Goal: Task Accomplishment & Management: Complete application form

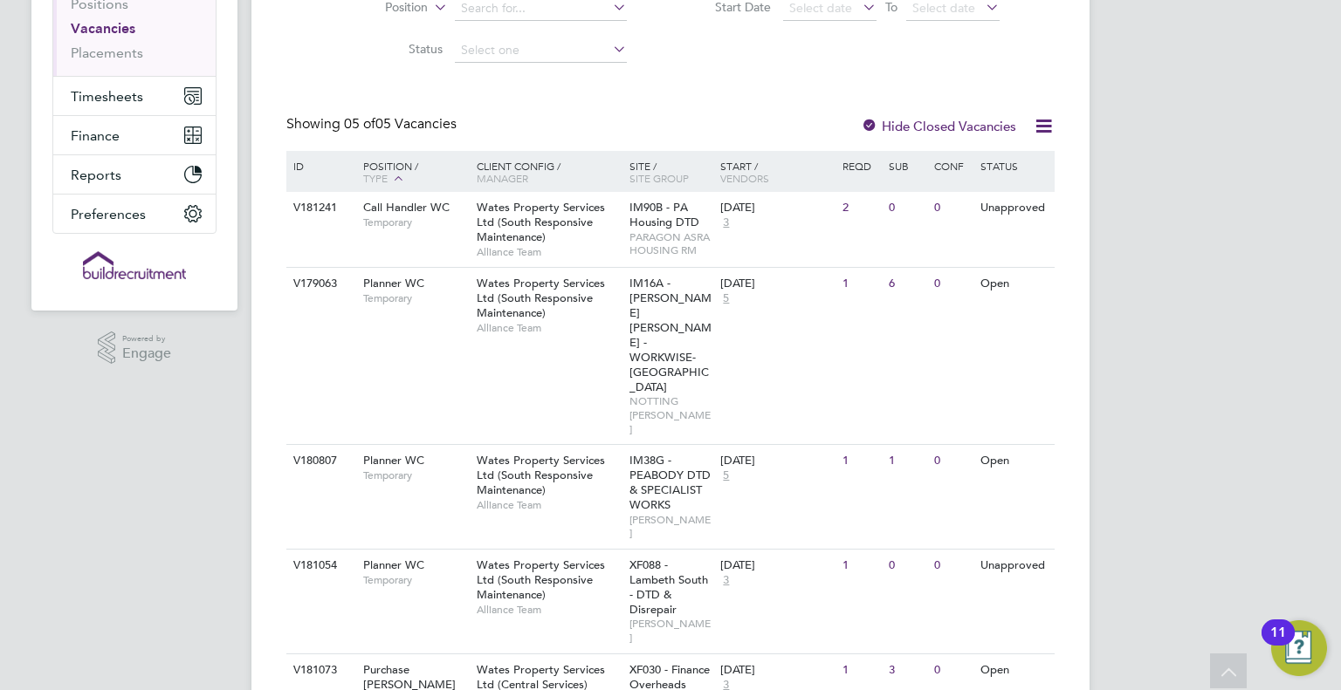
scroll to position [266, 0]
click at [407, 443] on div "V180807 Planner WC Temporary Wates Property Services Ltd (South Responsive Main…" at bounding box center [670, 495] width 768 height 105
click at [583, 557] on span "Wates Property Services Ltd (South Responsive Maintenance)" at bounding box center [541, 579] width 128 height 45
click at [533, 307] on span "Wates Property Services Ltd (South Responsive Maintenance)" at bounding box center [541, 297] width 128 height 45
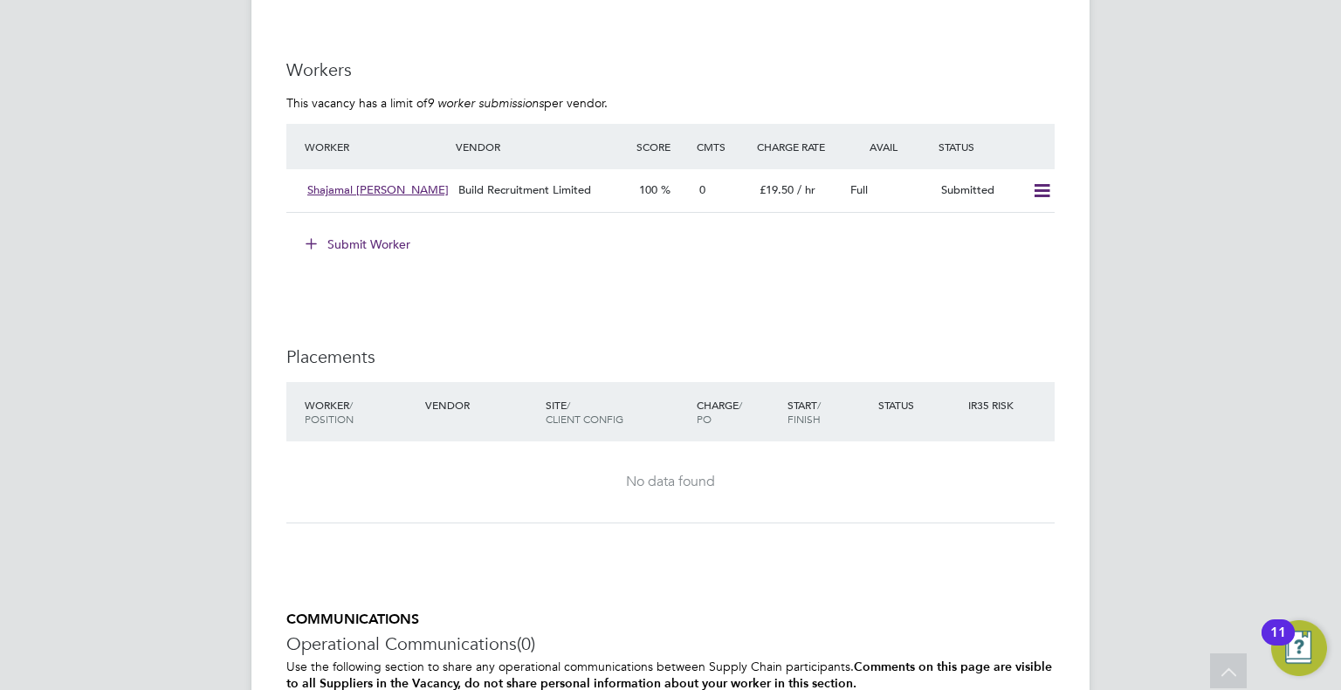
scroll to position [1472, 0]
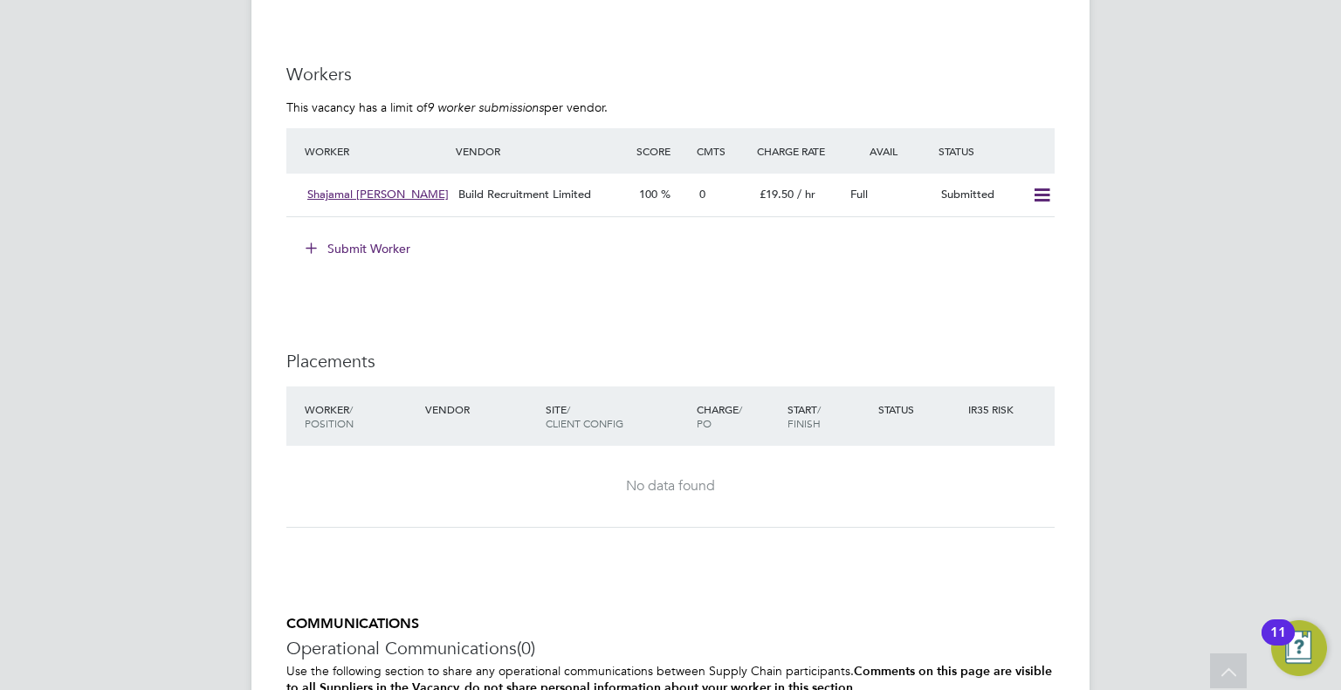
click at [340, 250] on button "Submit Worker" at bounding box center [358, 249] width 131 height 28
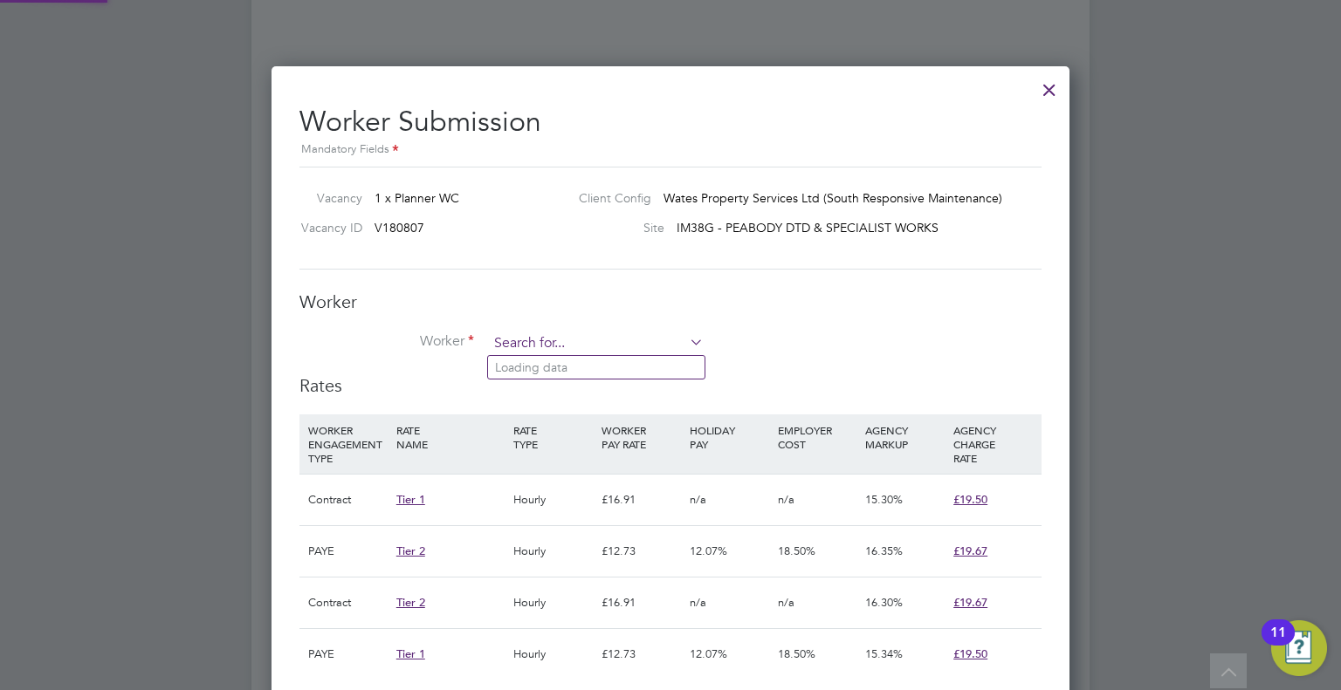
click at [559, 346] on input at bounding box center [596, 344] width 216 height 26
click at [562, 353] on input "chiraa" at bounding box center [596, 344] width 216 height 26
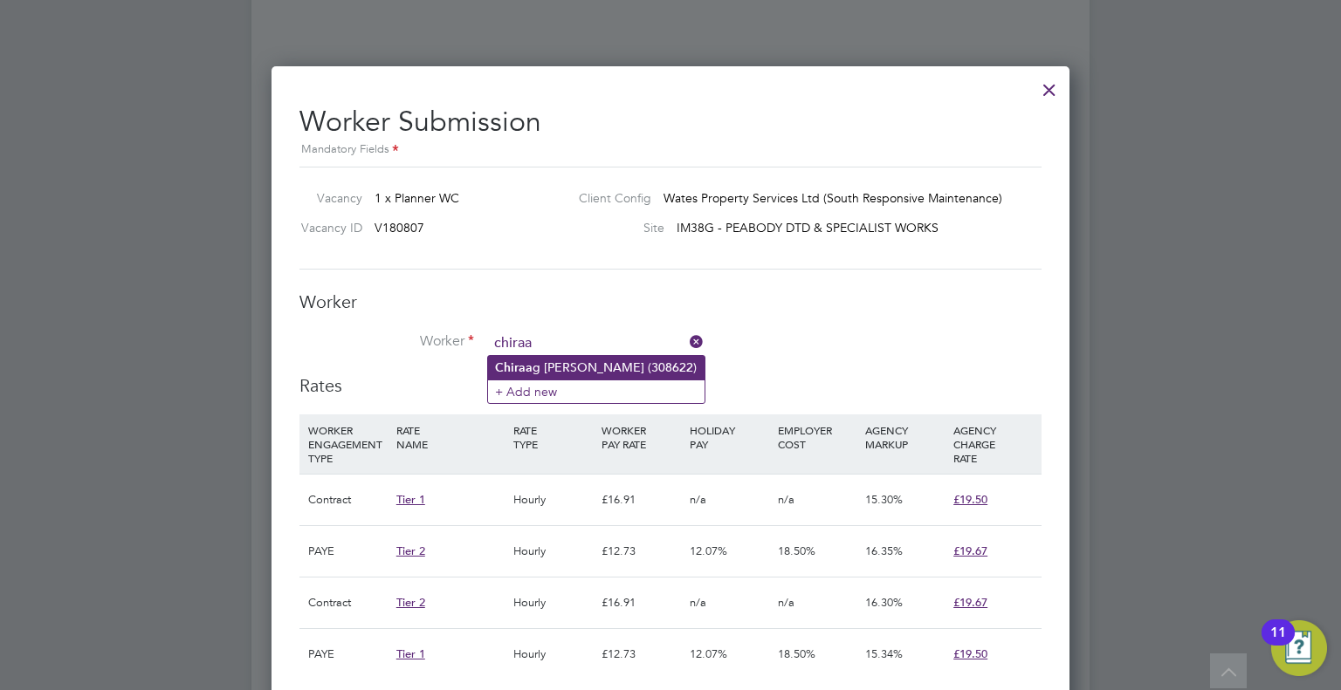
click at [566, 368] on li "Chiraa g [PERSON_NAME] (308622)" at bounding box center [596, 368] width 216 height 24
type input "[PERSON_NAME] (308622)"
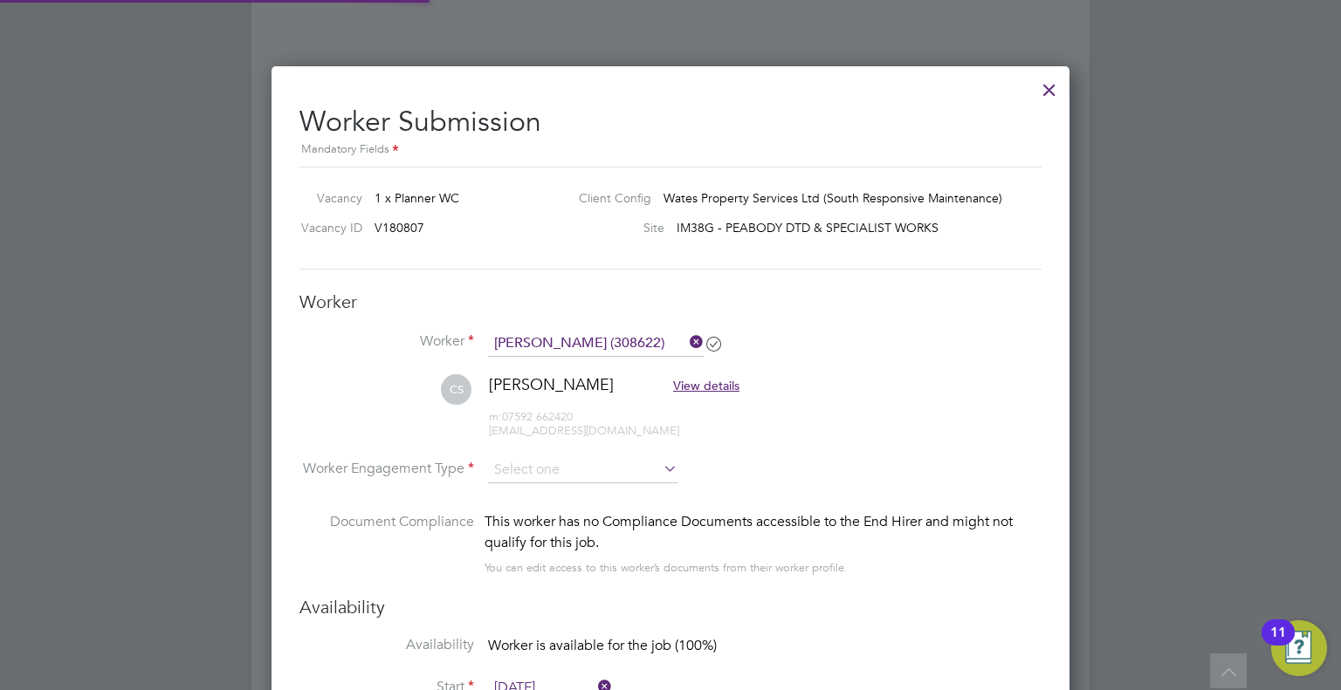
click at [560, 449] on li "CS [PERSON_NAME] View details m: 07592 662420 [EMAIL_ADDRESS][DOMAIN_NAME]" at bounding box center [670, 415] width 742 height 83
click at [564, 461] on input at bounding box center [582, 470] width 189 height 26
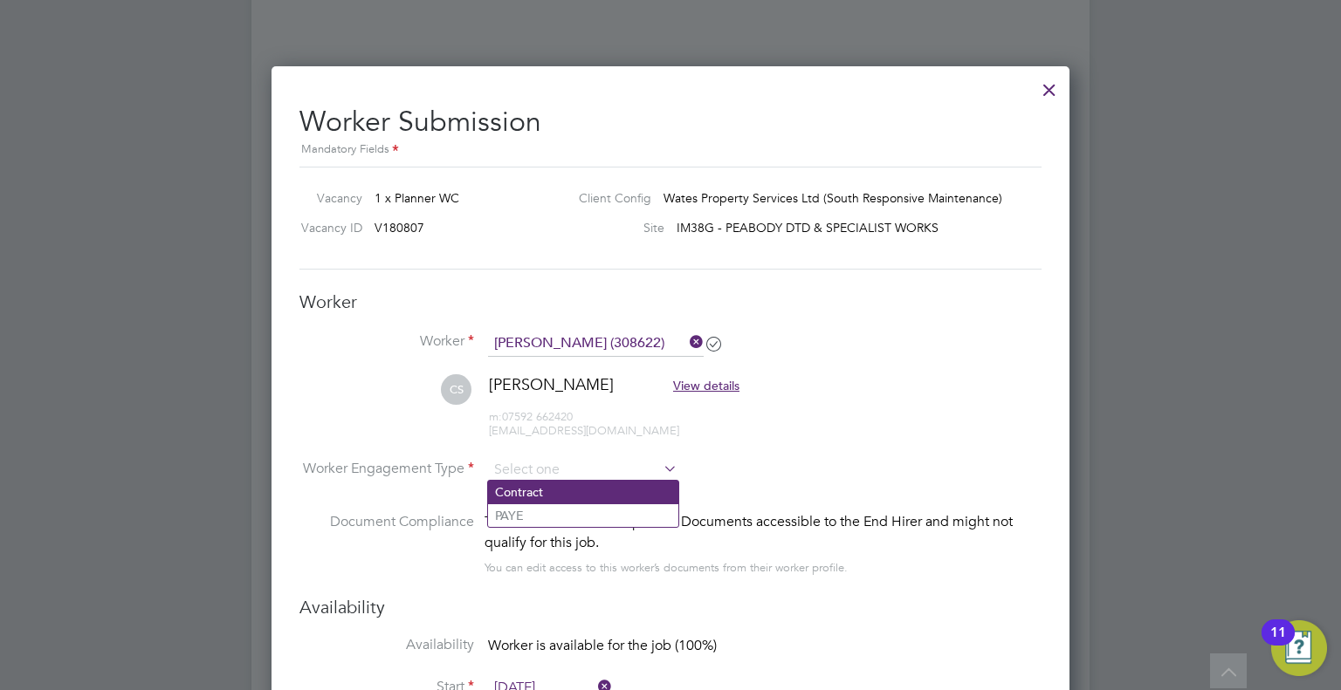
click at [566, 497] on li "Contract" at bounding box center [583, 492] width 190 height 23
type input "Contract"
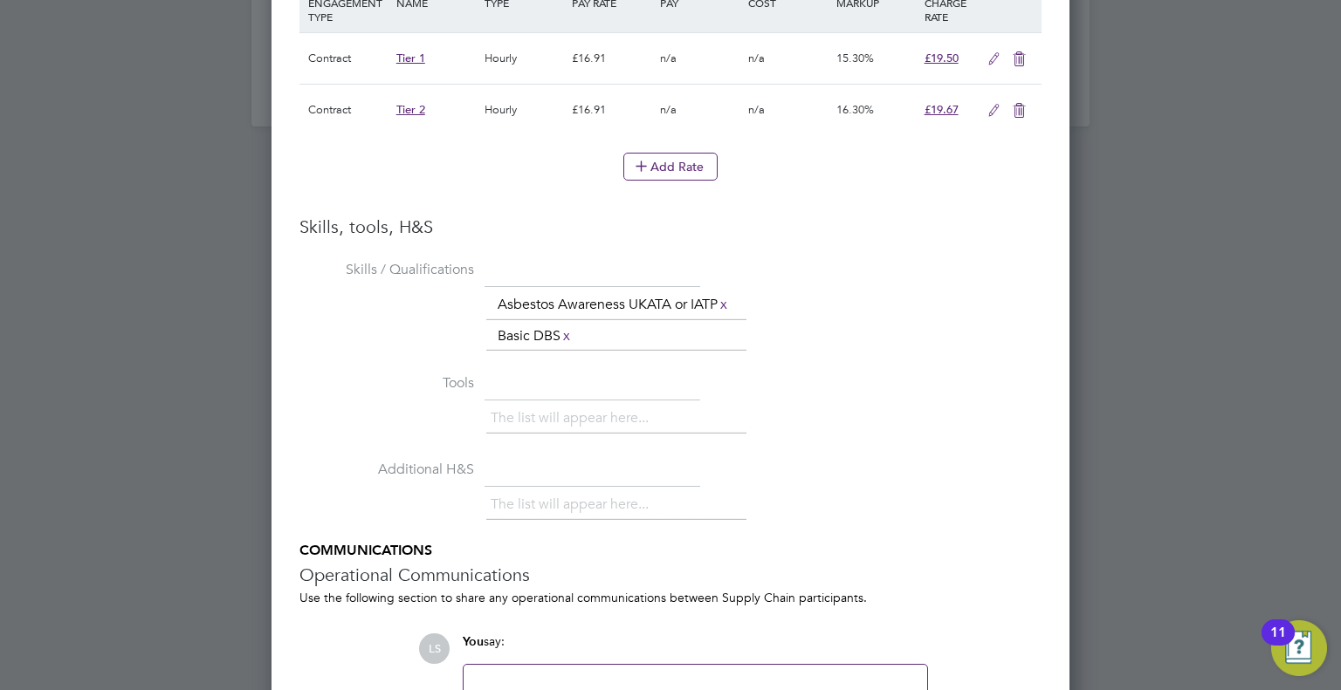
click at [1015, 105] on icon at bounding box center [1019, 111] width 22 height 14
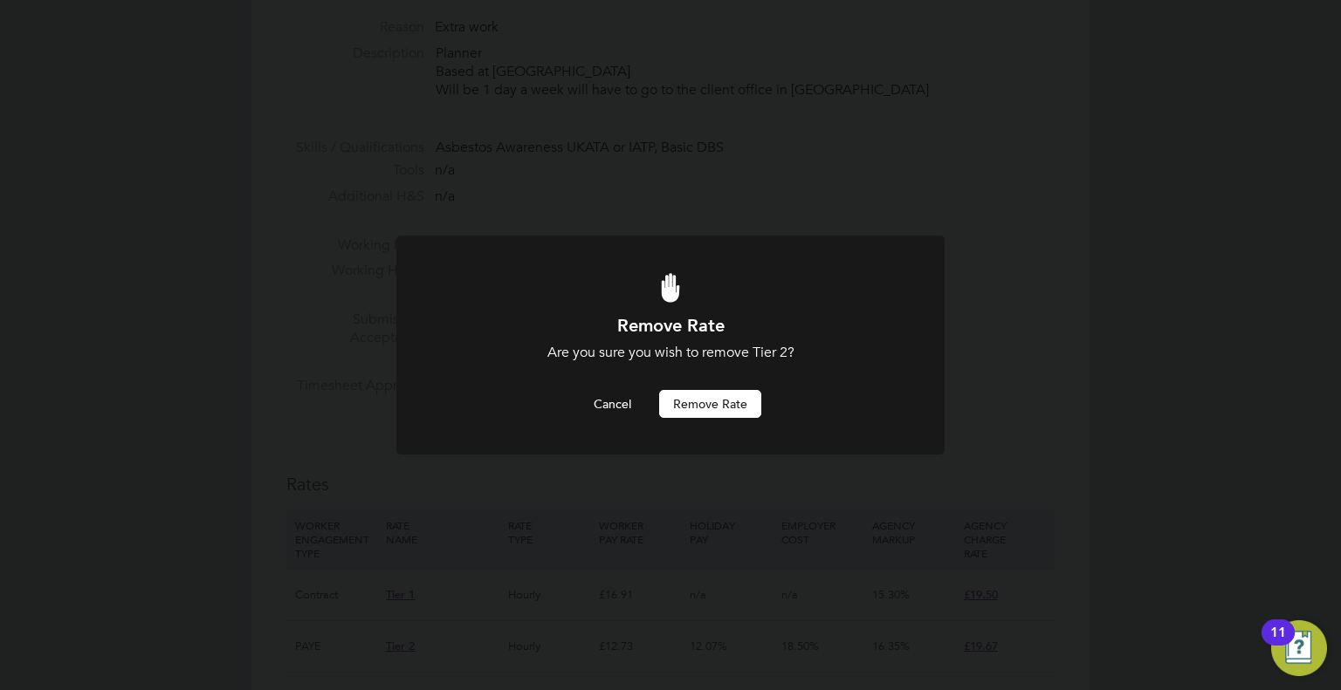
click at [732, 399] on button "Remove rate" at bounding box center [710, 404] width 102 height 28
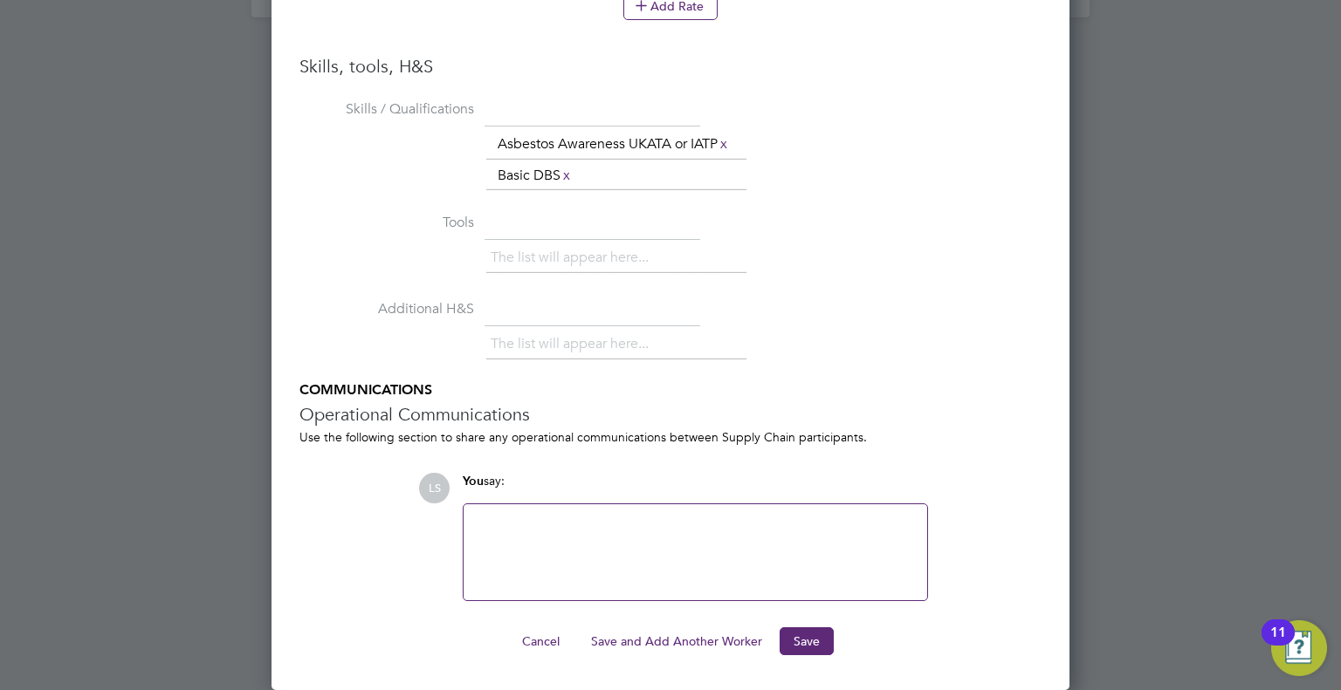
click at [810, 622] on ng-form "Worker Worker [PERSON_NAME] (308622) CS [PERSON_NAME] View details m: 07592 662…" at bounding box center [670, 4] width 742 height 1305
click at [807, 638] on button "Save" at bounding box center [806, 642] width 54 height 28
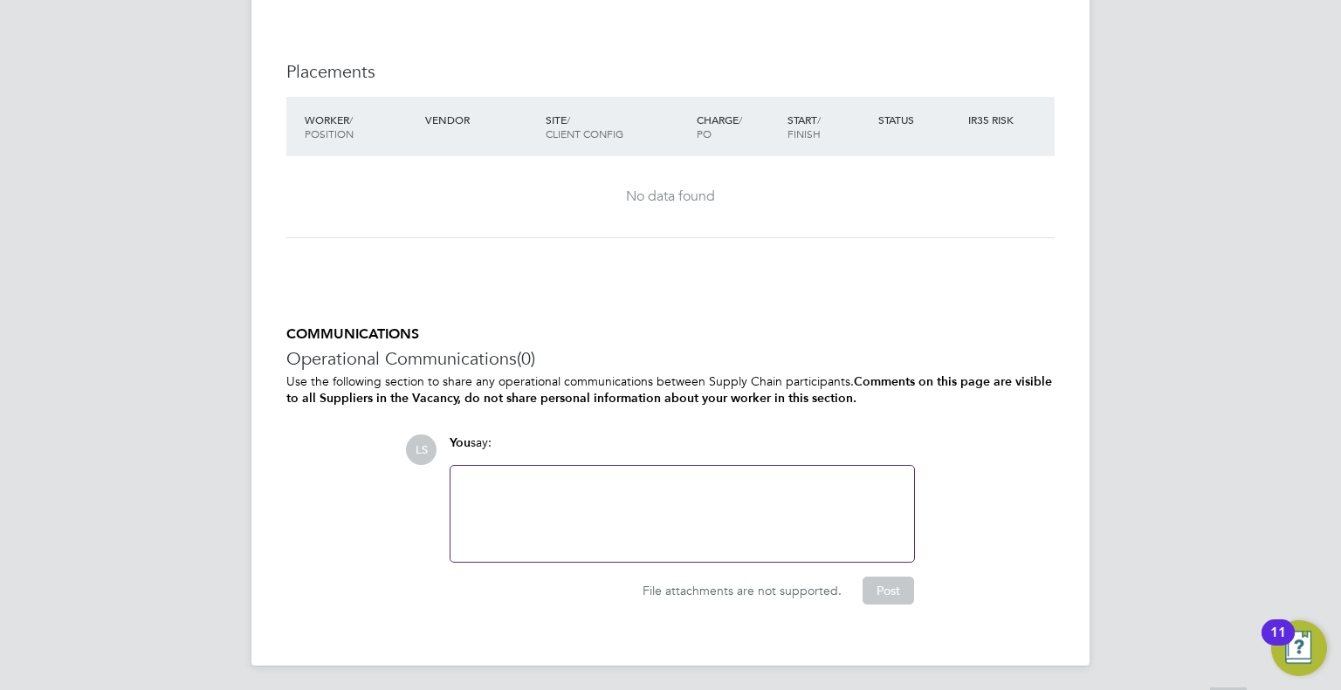
scroll to position [30, 152]
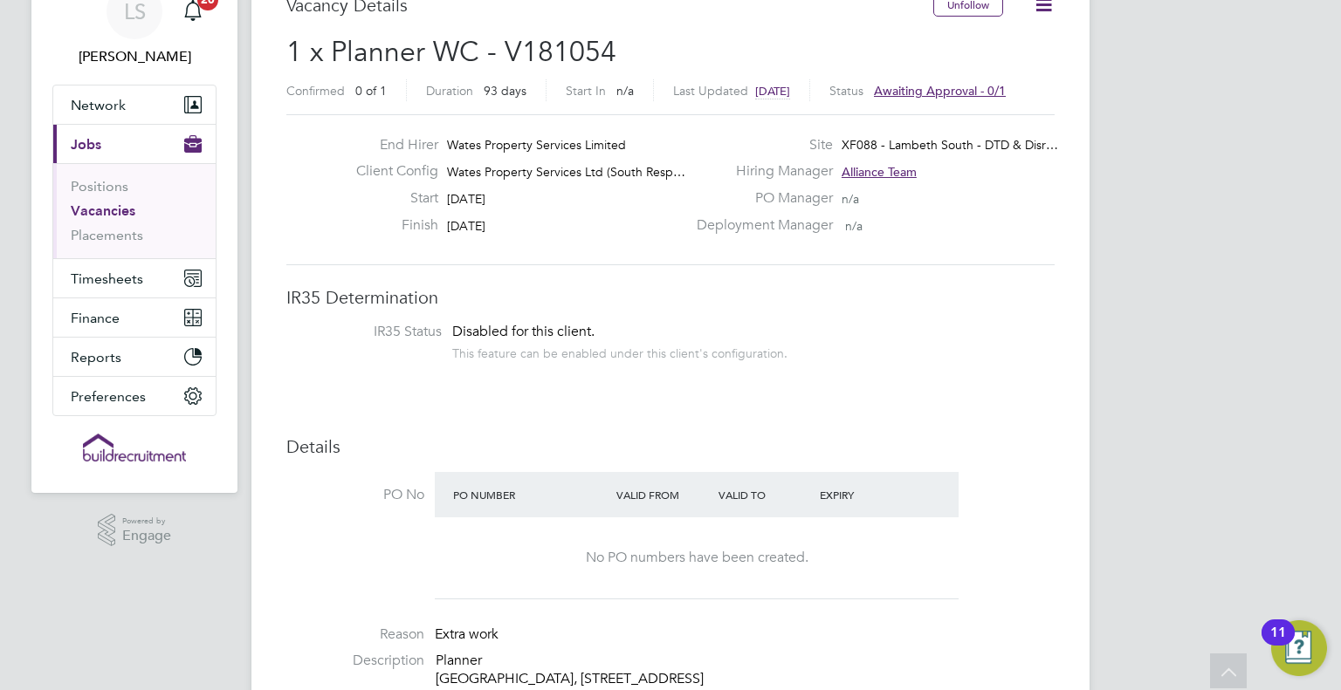
scroll to position [49, 0]
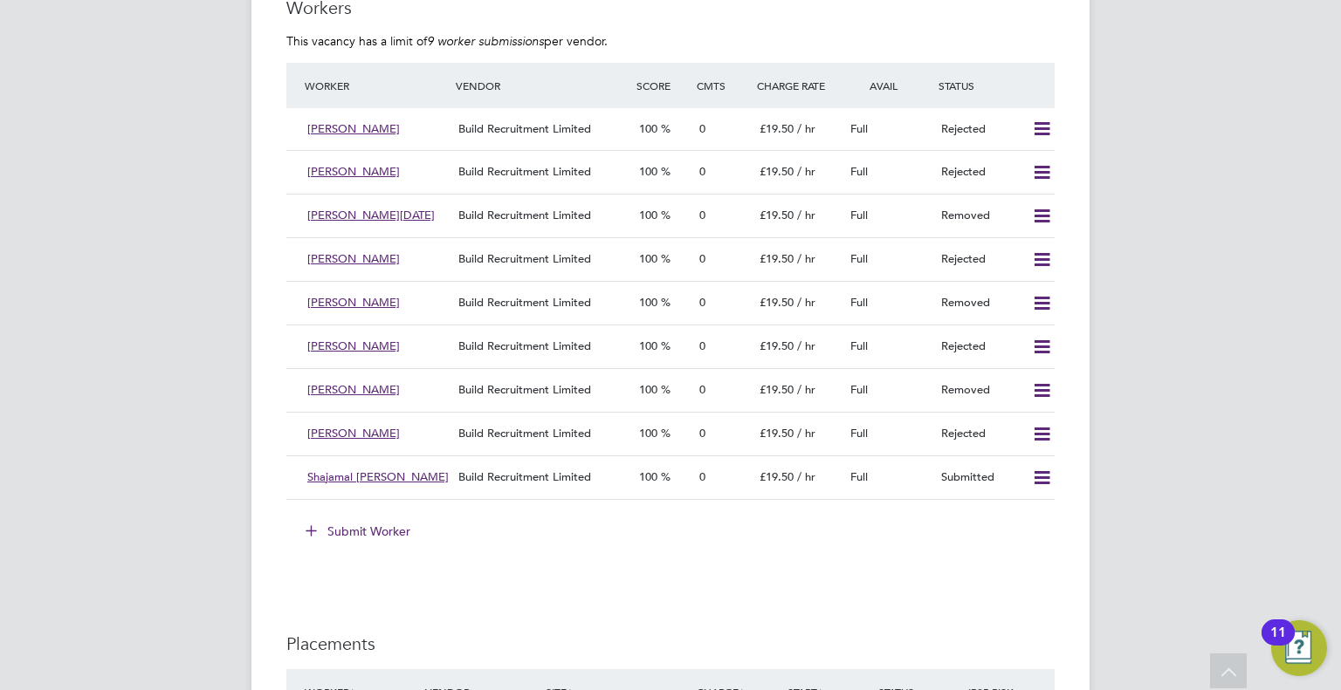
click at [377, 523] on button "Submit Worker" at bounding box center [358, 532] width 131 height 28
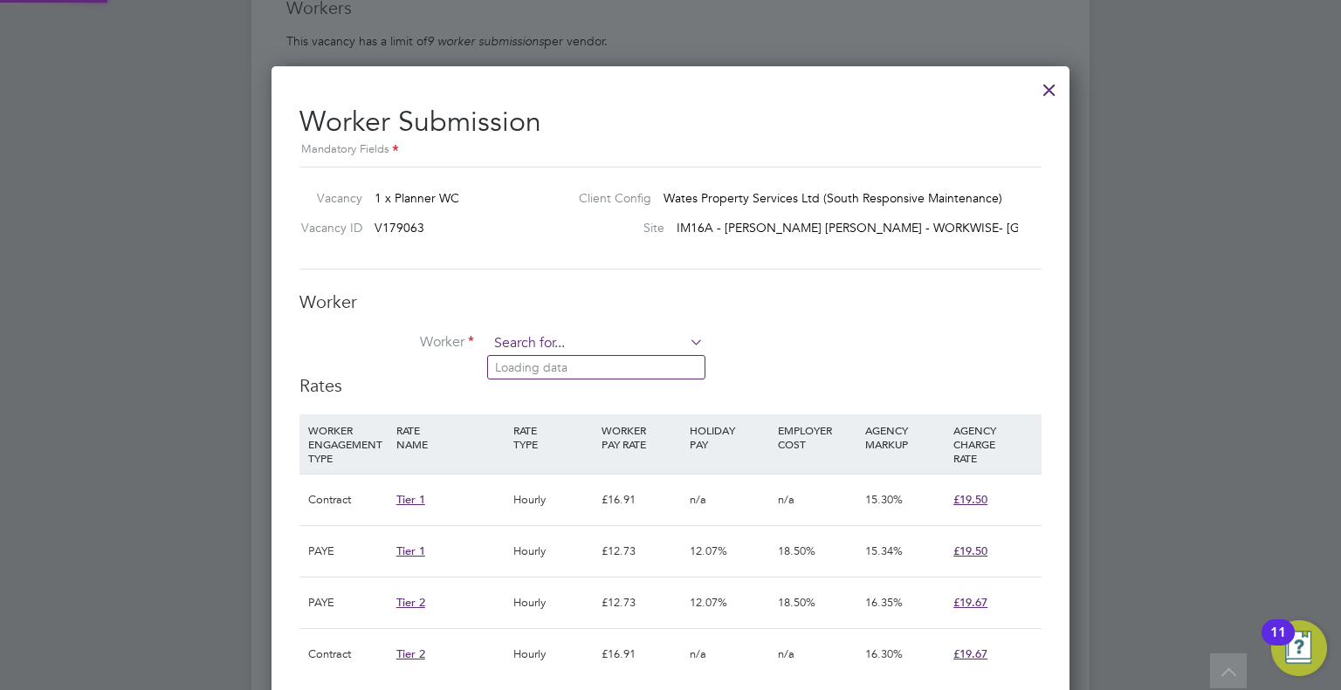
click at [587, 345] on input at bounding box center [596, 344] width 216 height 26
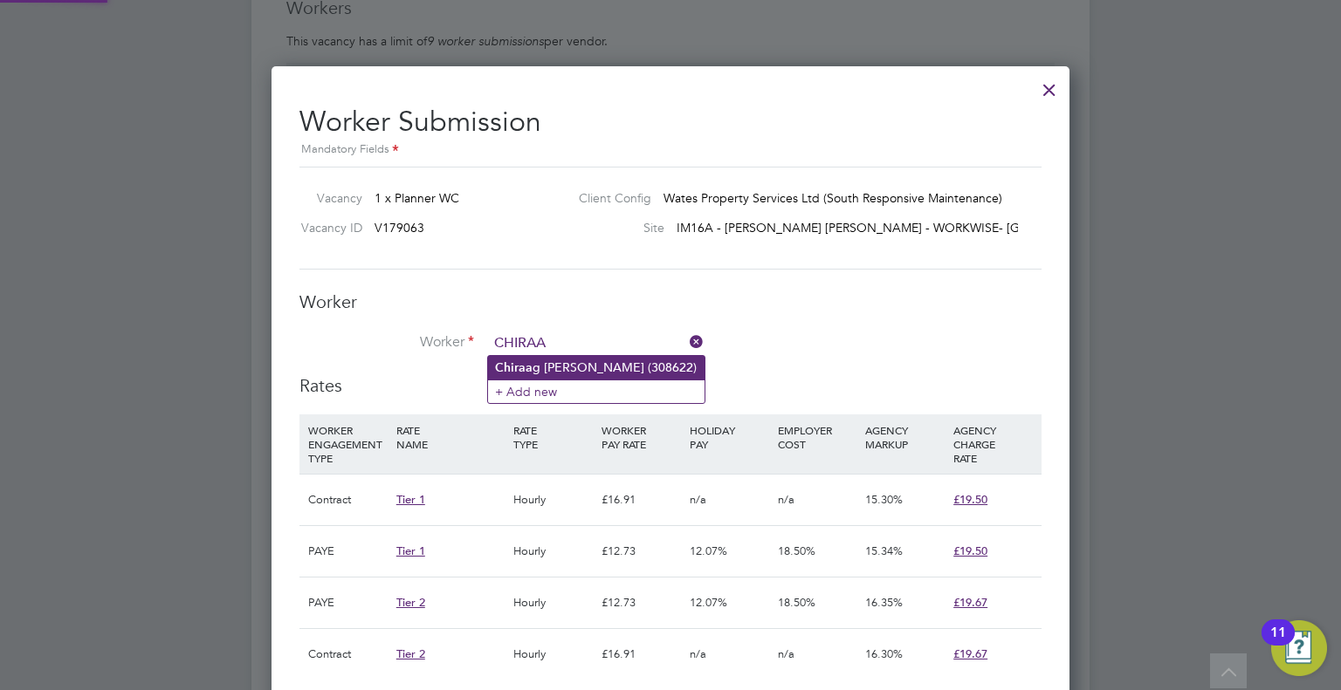
click at [555, 372] on li "Chiraa g [PERSON_NAME] (308622)" at bounding box center [596, 368] width 216 height 24
type input "[PERSON_NAME] (308622)"
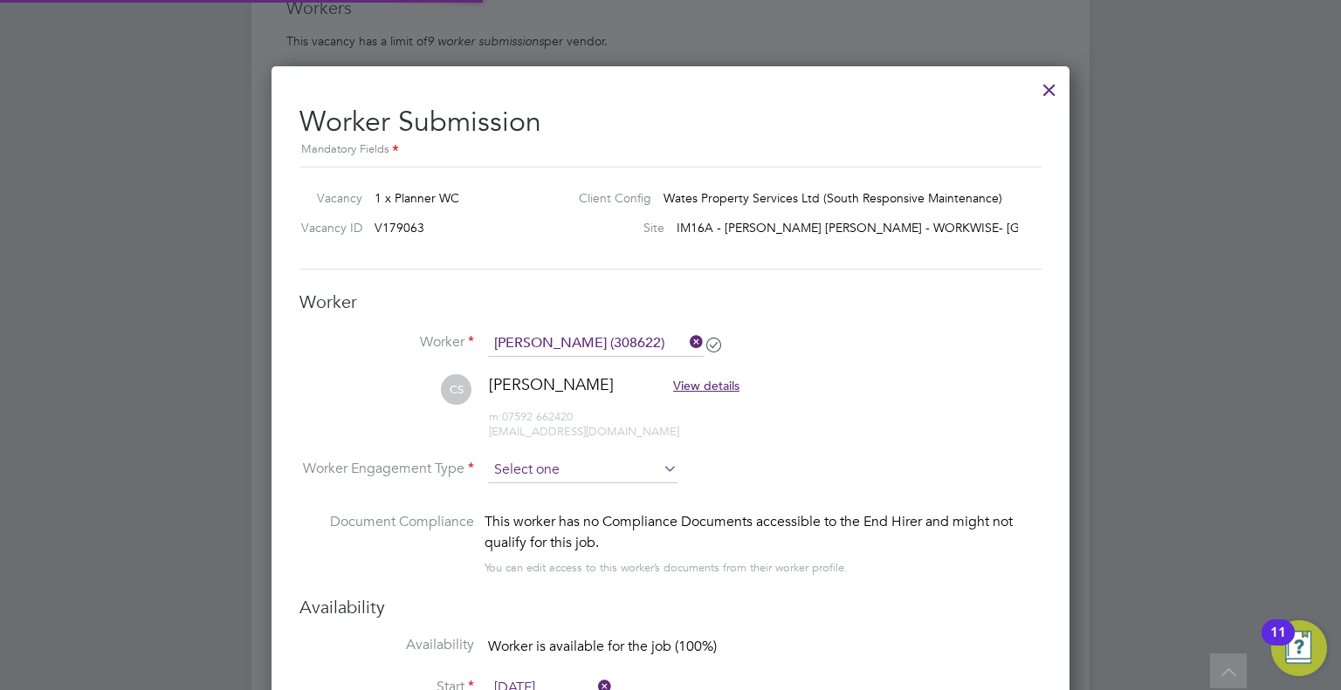
click at [575, 477] on input at bounding box center [582, 470] width 189 height 26
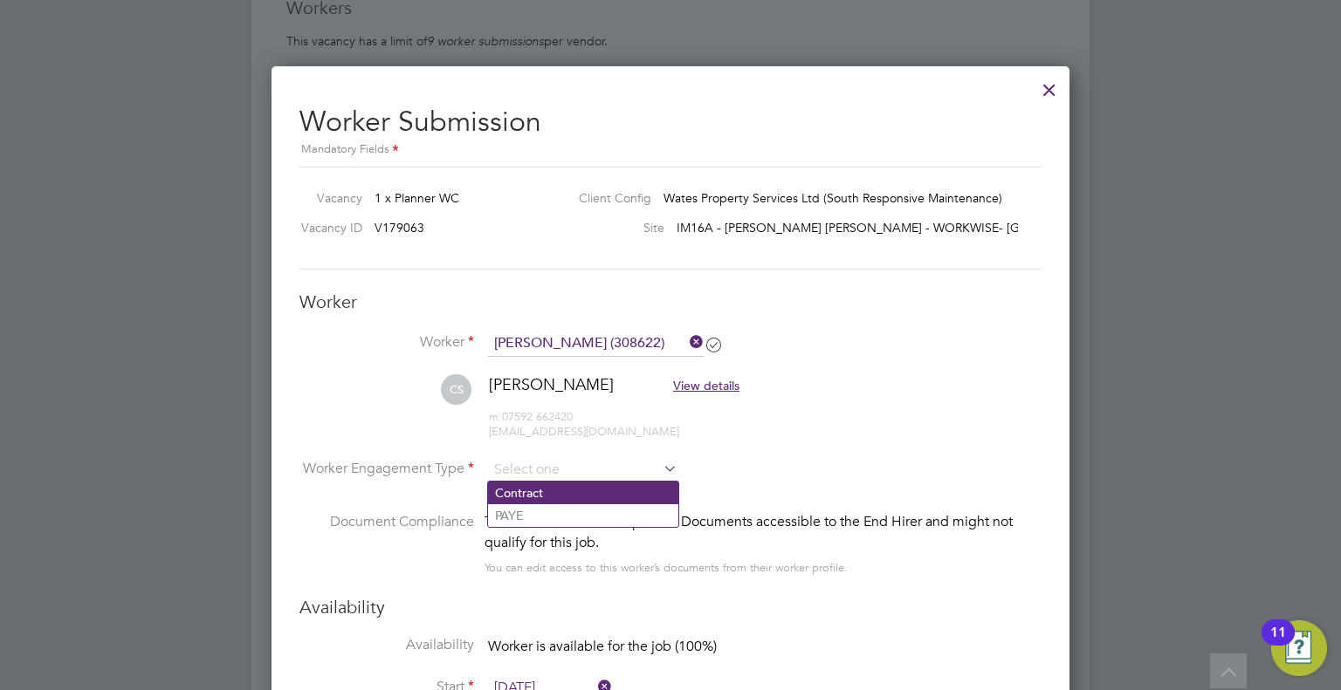
click at [584, 495] on li "Contract" at bounding box center [583, 493] width 190 height 23
type input "Contract"
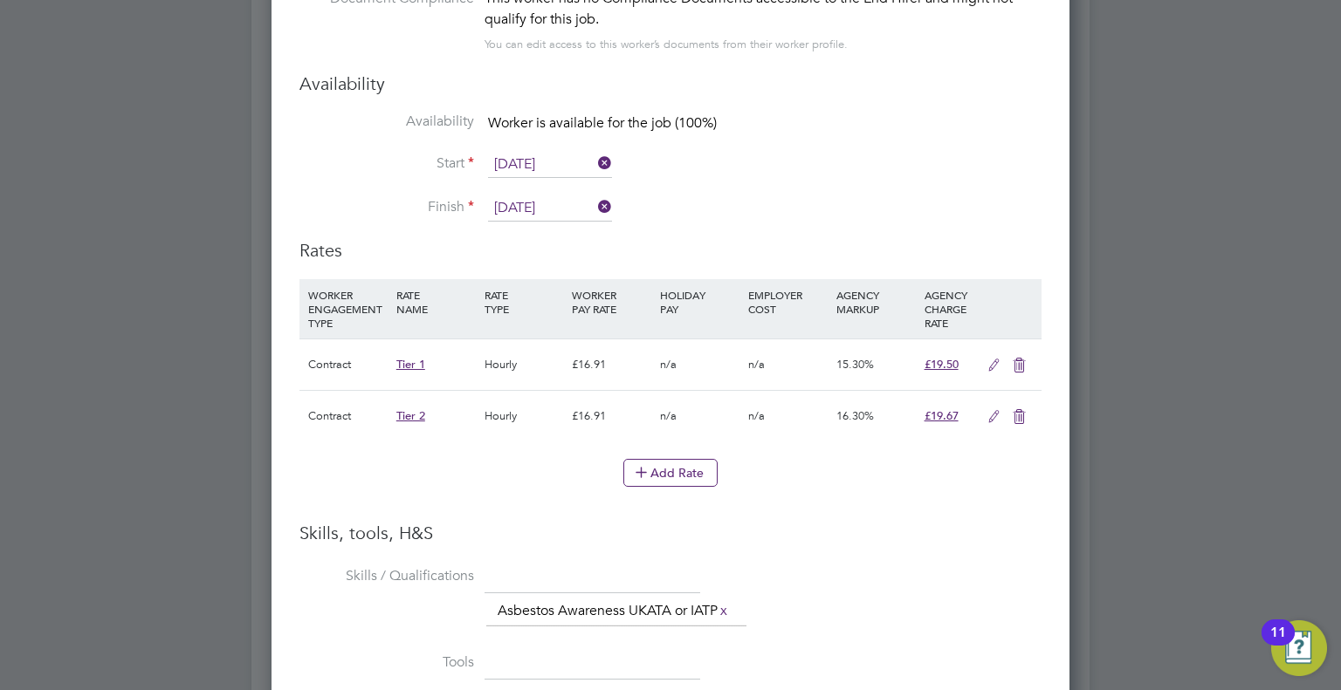
click at [1019, 410] on icon at bounding box center [1019, 417] width 22 height 14
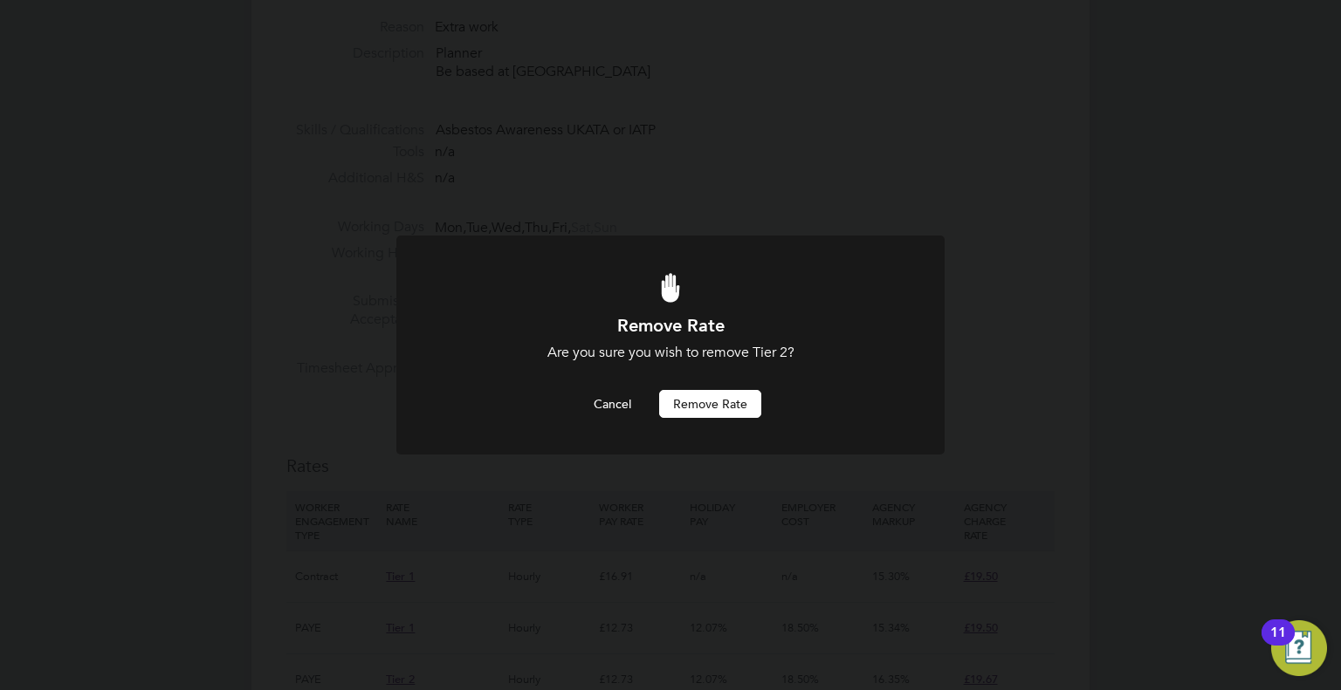
click at [730, 395] on button "Remove rate" at bounding box center [710, 404] width 102 height 28
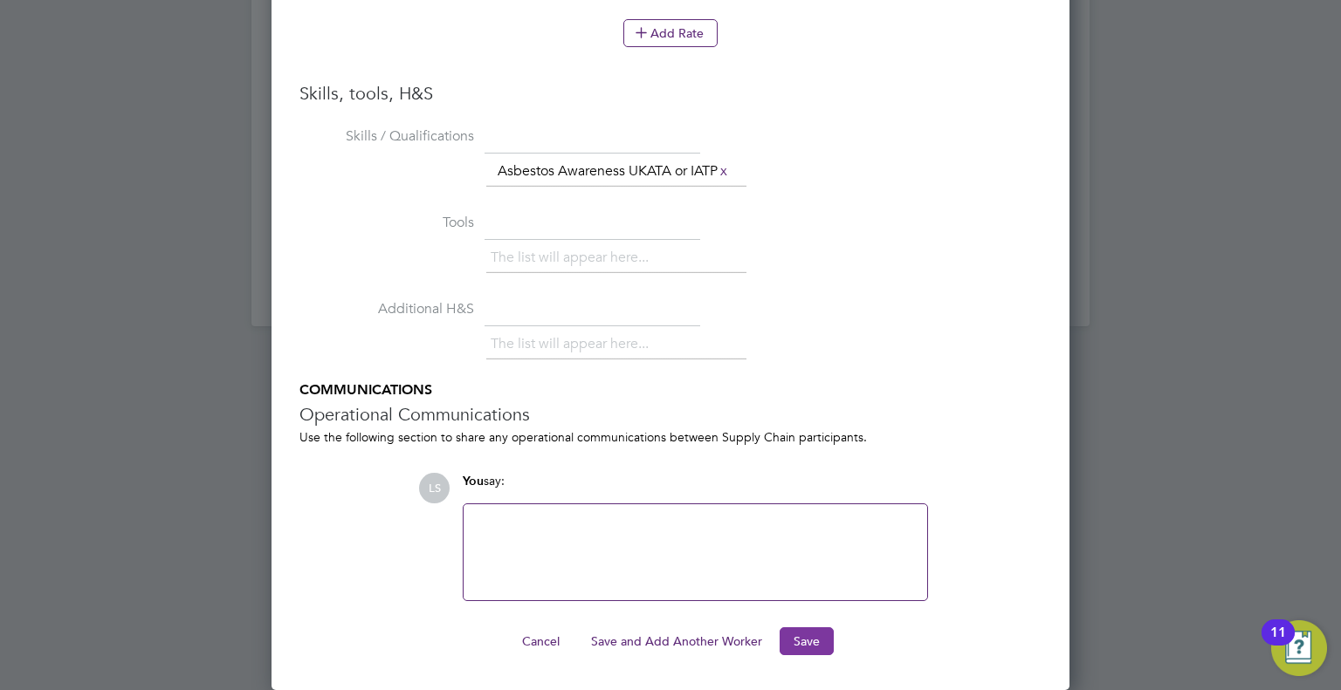
click at [796, 644] on button "Save" at bounding box center [806, 642] width 54 height 28
